Goal: Task Accomplishment & Management: Complete application form

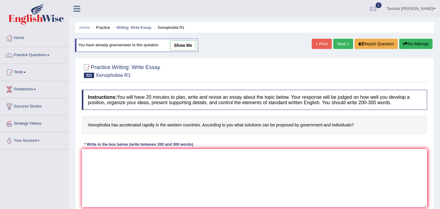
click at [189, 46] on link "show me" at bounding box center [183, 45] width 26 height 10
type textarea "Increasing concern of xenophobia in the western countries has ignited numerous …"
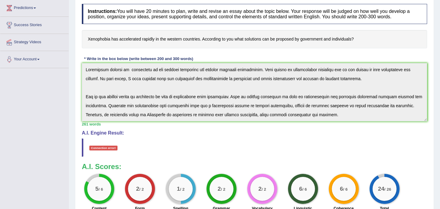
scroll to position [82, 0]
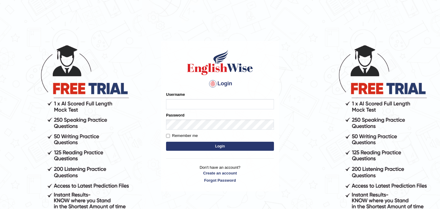
type input "Tanziral"
click at [204, 145] on button "Login" at bounding box center [220, 146] width 108 height 9
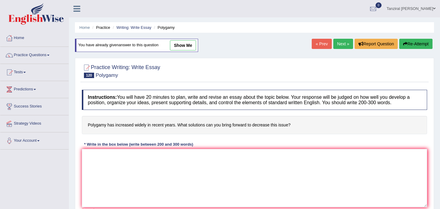
click at [178, 43] on link "show me" at bounding box center [183, 45] width 26 height 10
type textarea "The increasing concern of polygamy has ignited numerous discussions. This matte…"
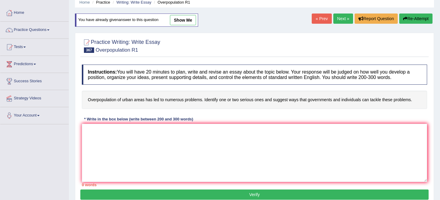
scroll to position [25, 0]
click at [188, 21] on link "show me" at bounding box center [183, 20] width 26 height 10
type textarea "The increasing concern of overpopulation of urban areas has ignited numerous di…"
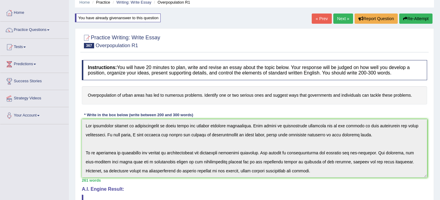
drag, startPoint x: 89, startPoint y: 95, endPoint x: 99, endPoint y: 97, distance: 9.7
click at [99, 97] on h4 "Overpopulation of urban areas has led to numerous problems. Identify one or two…" at bounding box center [254, 95] width 345 height 18
